Goal: Find specific page/section: Find specific page/section

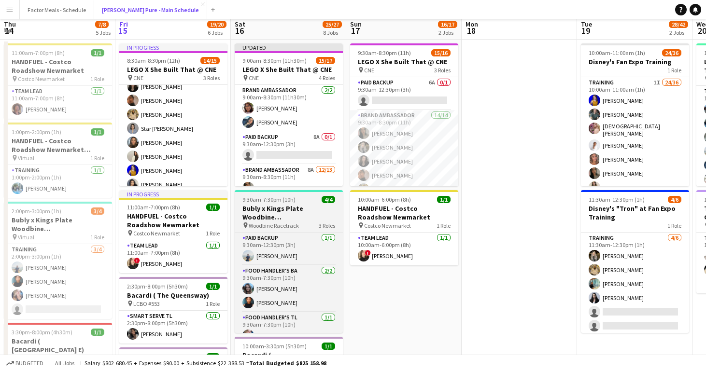
scroll to position [112, 0]
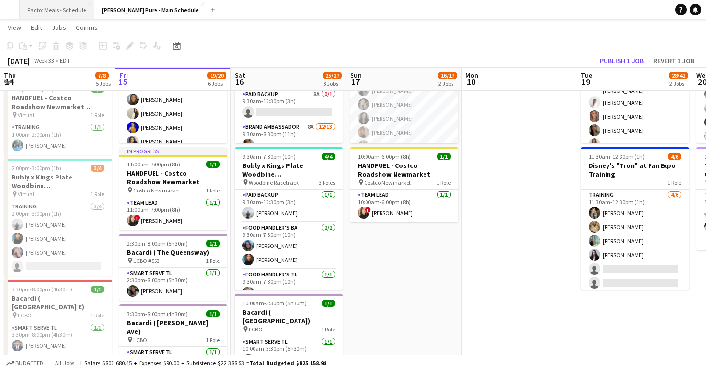
click at [58, 3] on button "Factor Meals - Schedule Close" at bounding box center [57, 9] width 74 height 19
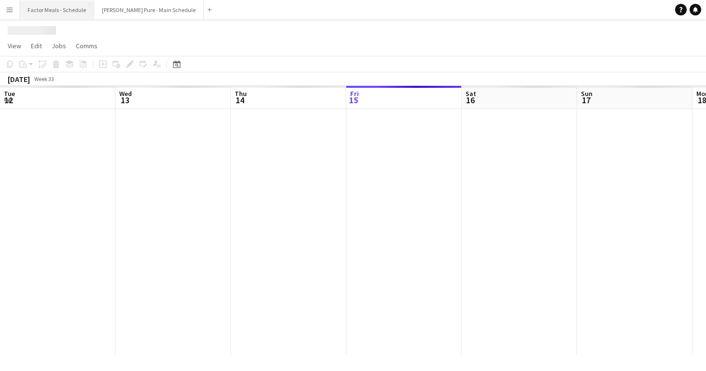
scroll to position [0, 231]
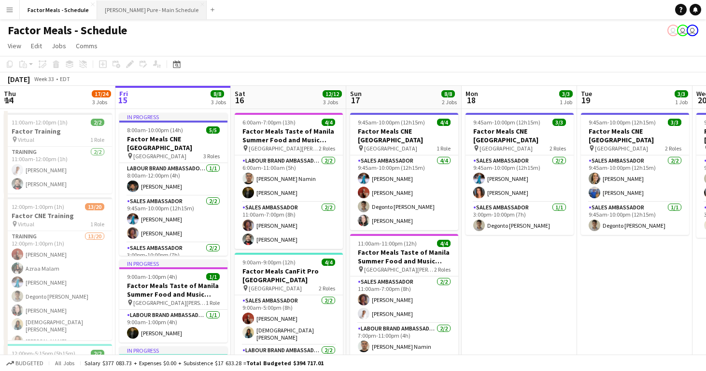
click at [140, 9] on button "[PERSON_NAME] Pure - Main Schedule Close" at bounding box center [152, 9] width 110 height 19
